Goal: Go to known website: Access a specific website the user already knows

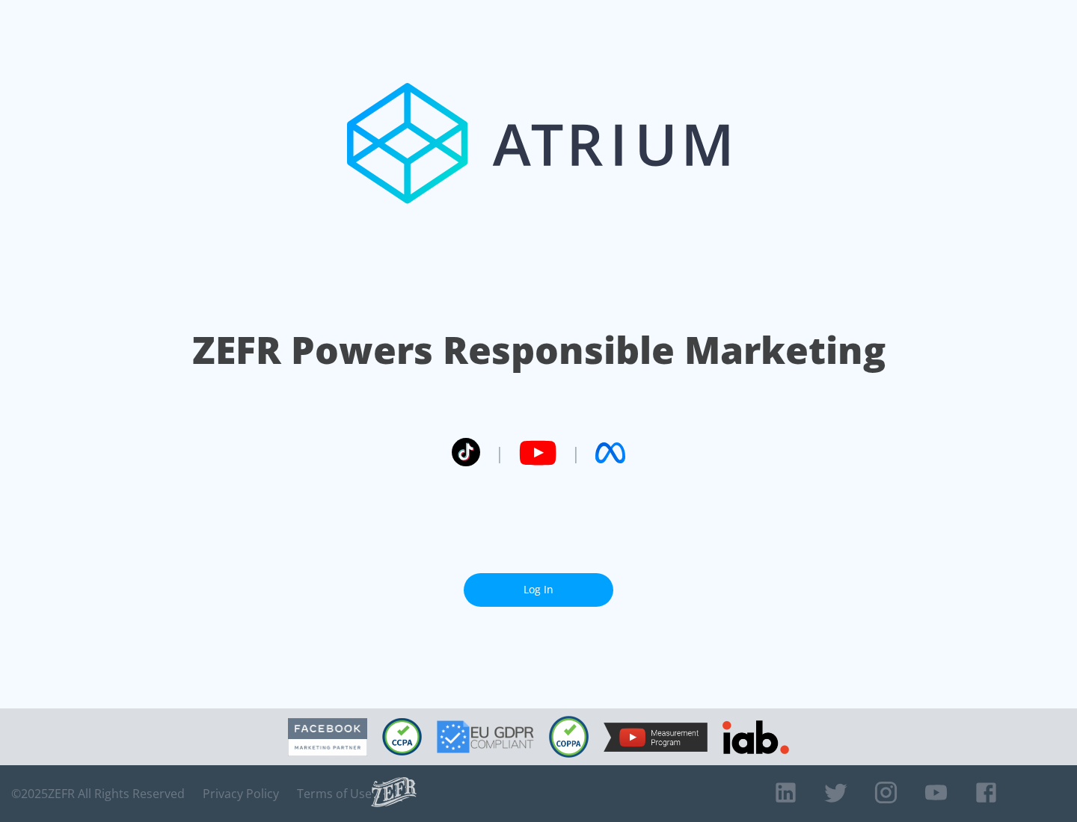
click at [538, 590] on link "Log In" at bounding box center [539, 590] width 150 height 34
